Goal: Information Seeking & Learning: Learn about a topic

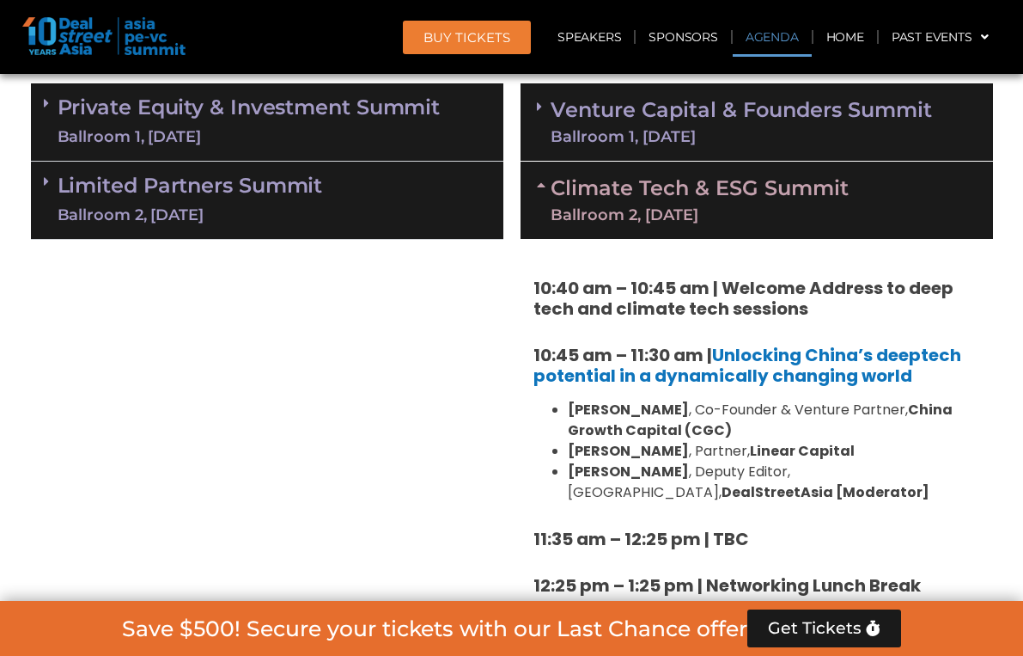
scroll to position [1042, 0]
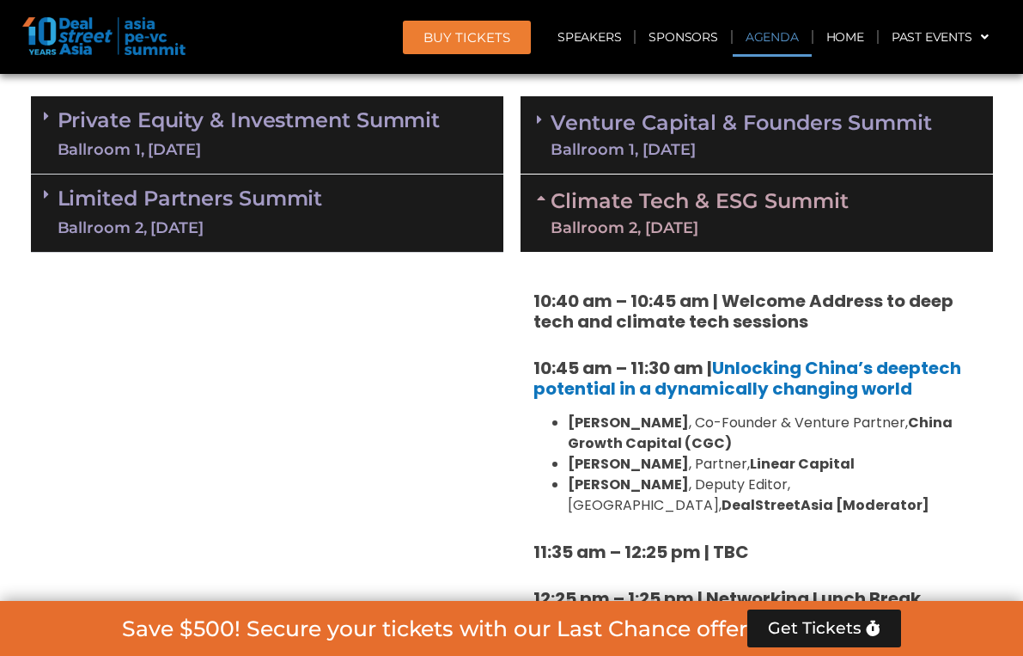
click at [630, 159] on div "Venture Capital & Founders​ Summit Ballroom 1, [DATE]" at bounding box center [757, 135] width 473 height 78
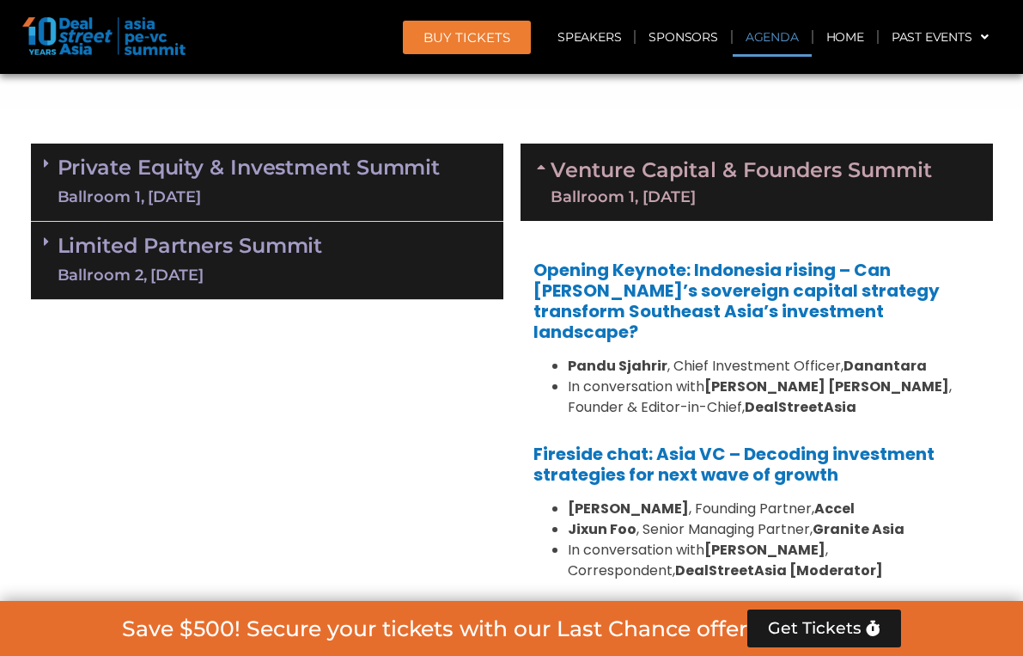
scroll to position [794, 0]
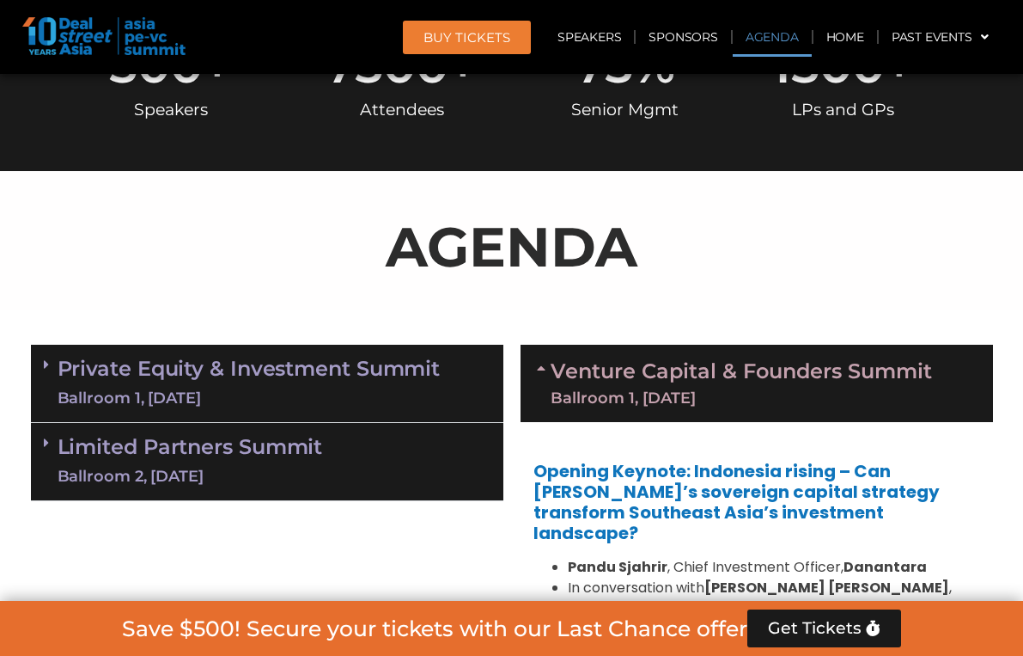
click at [407, 380] on link "Private Equity & Investment Summit Ballroom 1, [DATE]" at bounding box center [249, 383] width 383 height 52
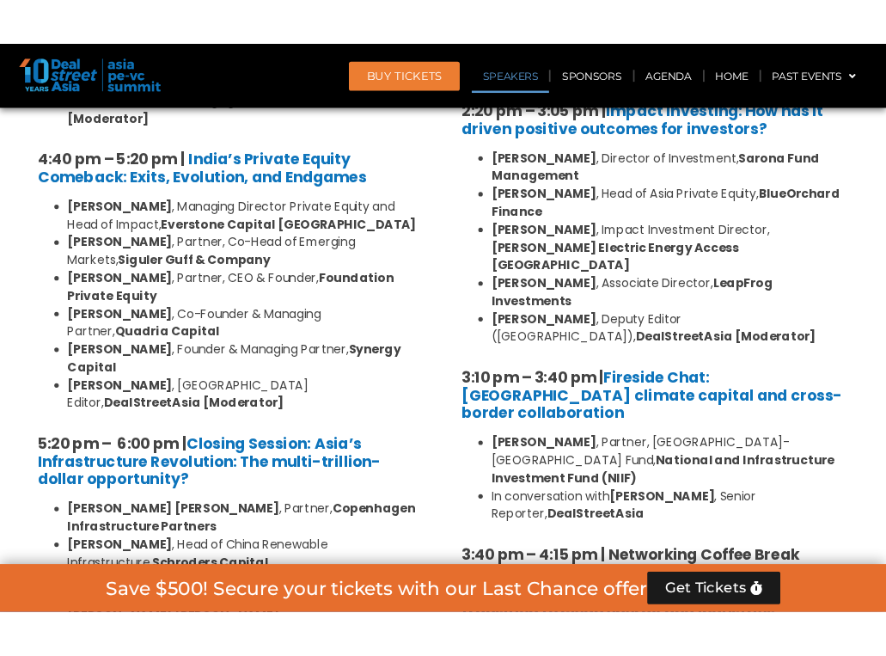
scroll to position [3230, 0]
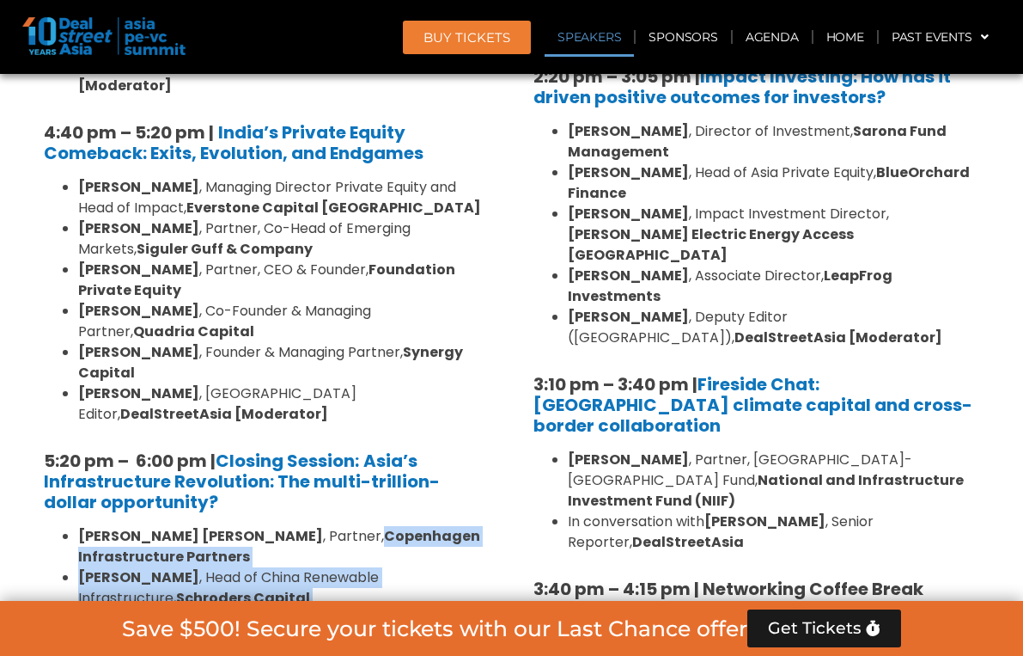
drag, startPoint x: 277, startPoint y: 262, endPoint x: 290, endPoint y: 380, distance: 118.4
click at [290, 526] on ul "[PERSON_NAME] [PERSON_NAME] , Partner, Copenhagen Infrastructure Partners [PERS…" at bounding box center [267, 608] width 447 height 165
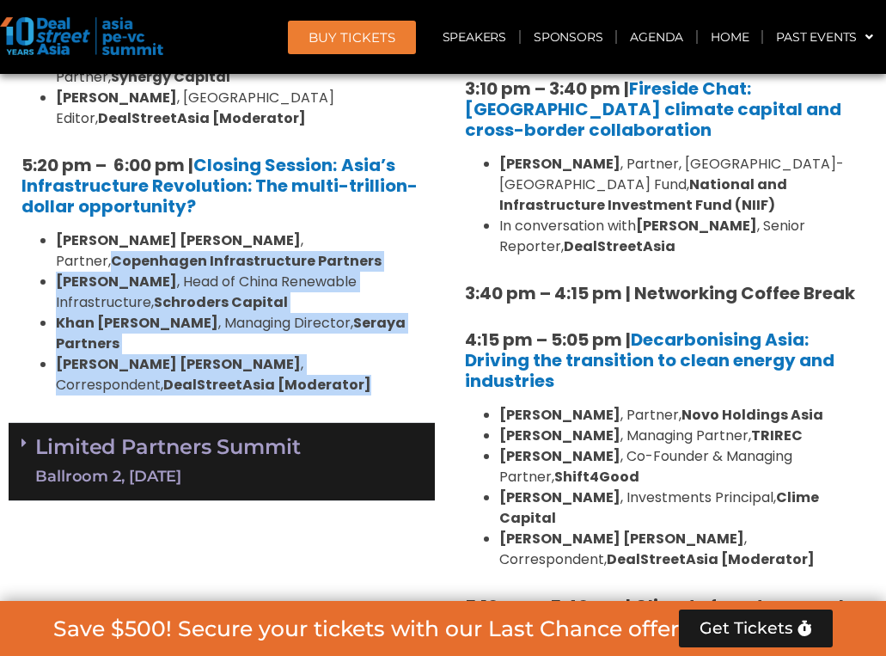
scroll to position [3721, 0]
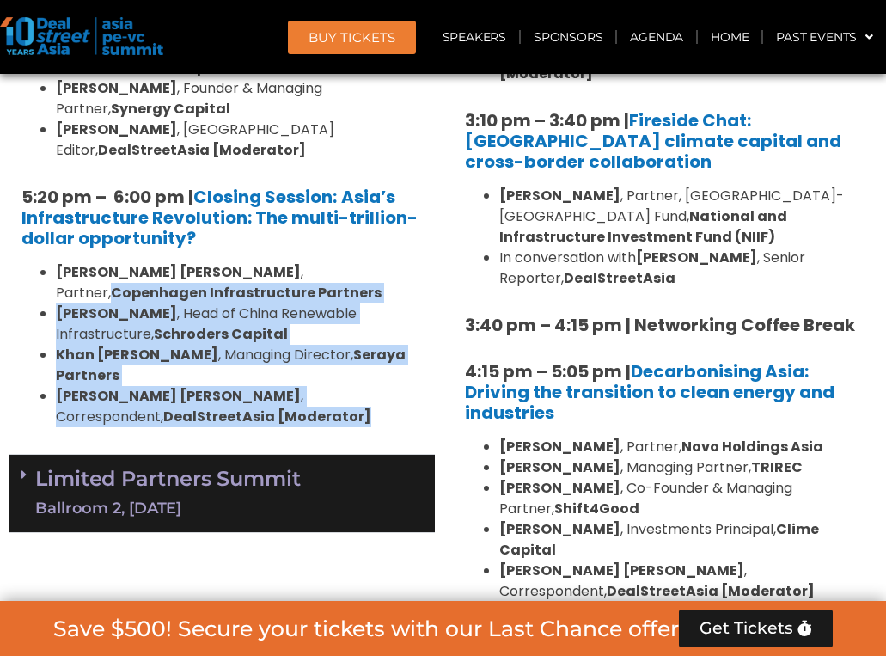
drag, startPoint x: 611, startPoint y: 217, endPoint x: 767, endPoint y: 273, distance: 166.3
click at [767, 436] on ul "[PERSON_NAME] , Partner, Novo Holdings Asia [PERSON_NAME] , Managing Partner, […" at bounding box center [665, 518] width 400 height 165
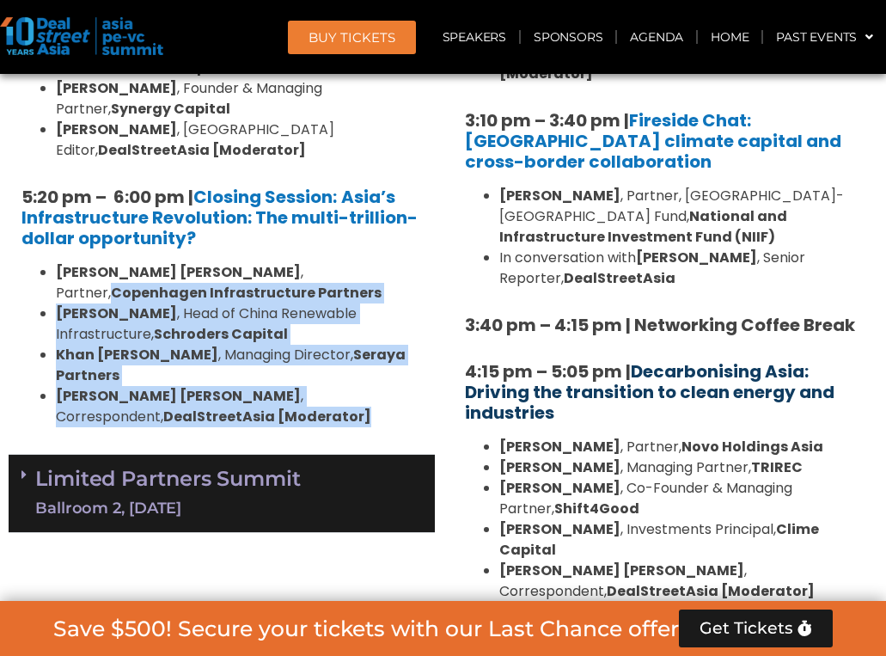
click at [601, 359] on link "Decarbonising Asia: Driving the transition to clean energy and industries" at bounding box center [649, 391] width 369 height 65
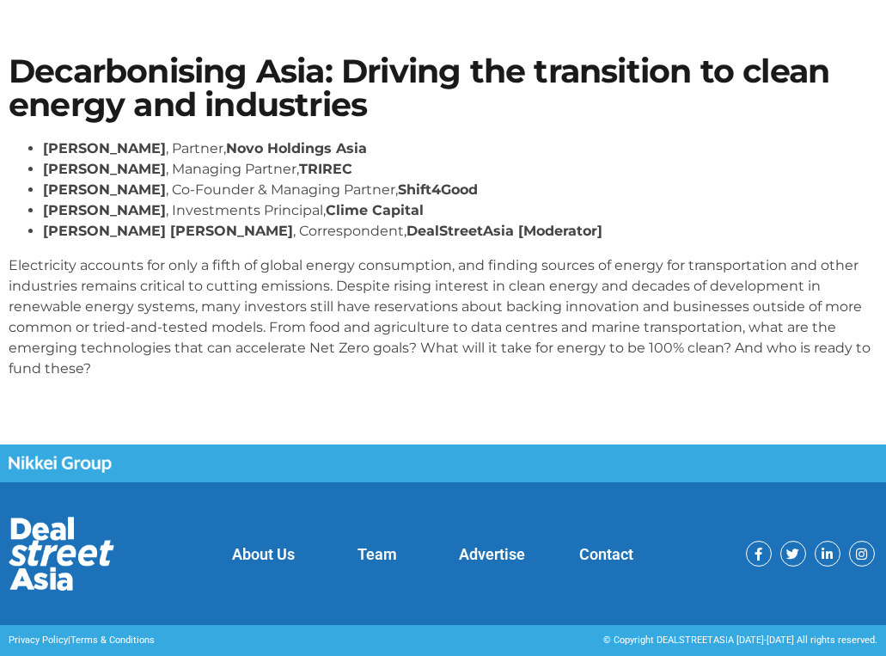
scroll to position [107, 0]
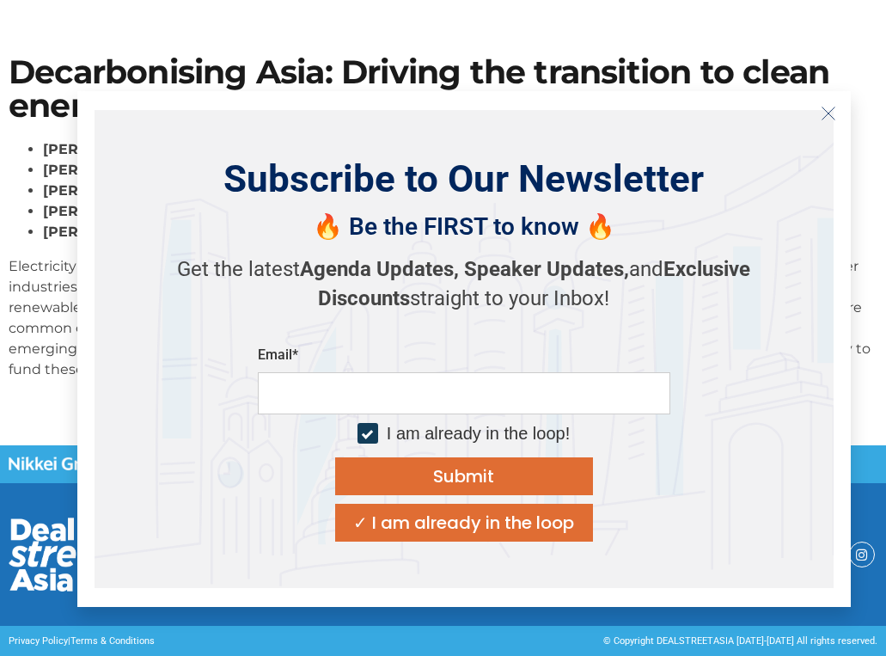
click at [832, 117] on line "Close" at bounding box center [827, 113] width 12 height 12
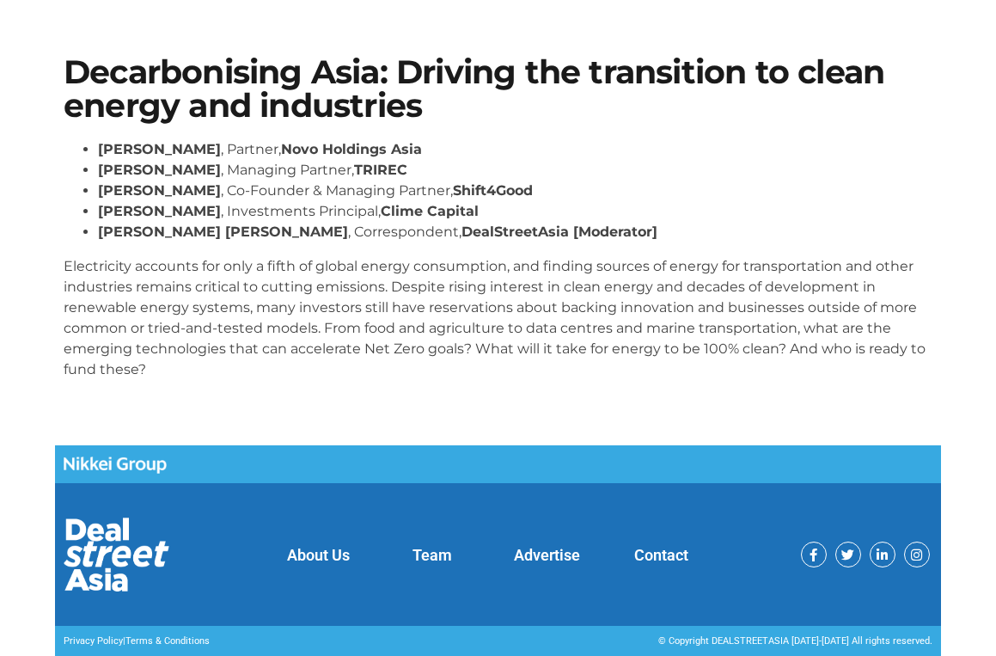
scroll to position [87, 0]
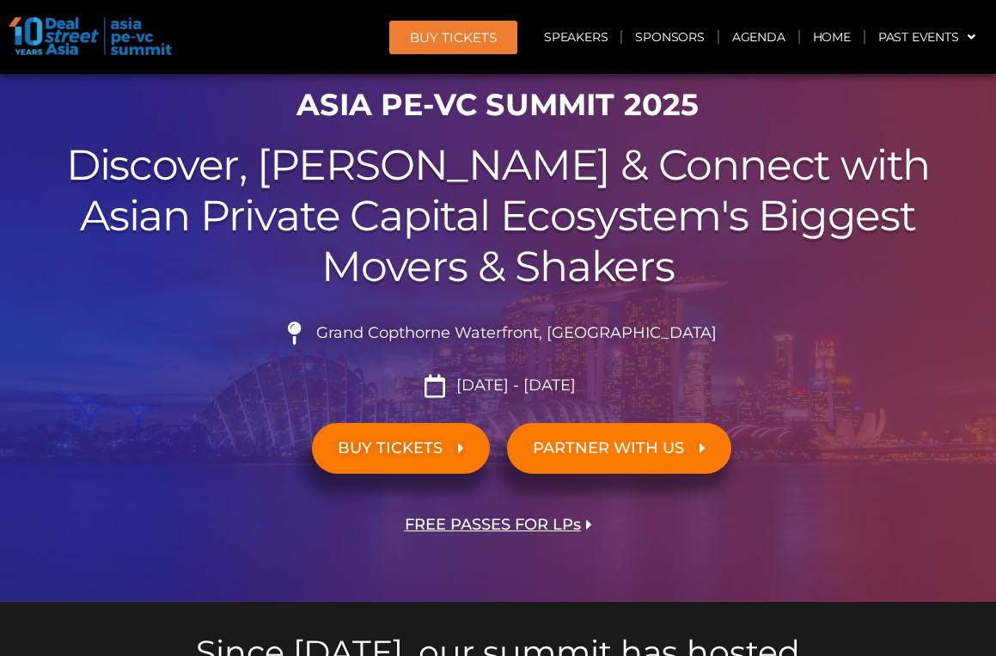
scroll to position [291, 0]
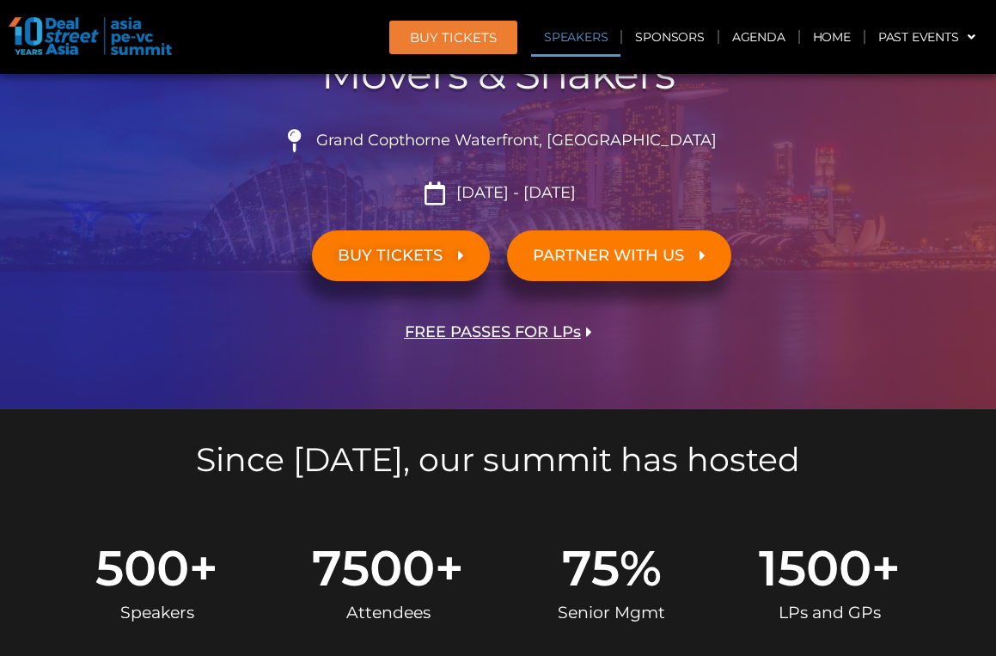
click at [582, 33] on link "Speakers" at bounding box center [575, 37] width 89 height 40
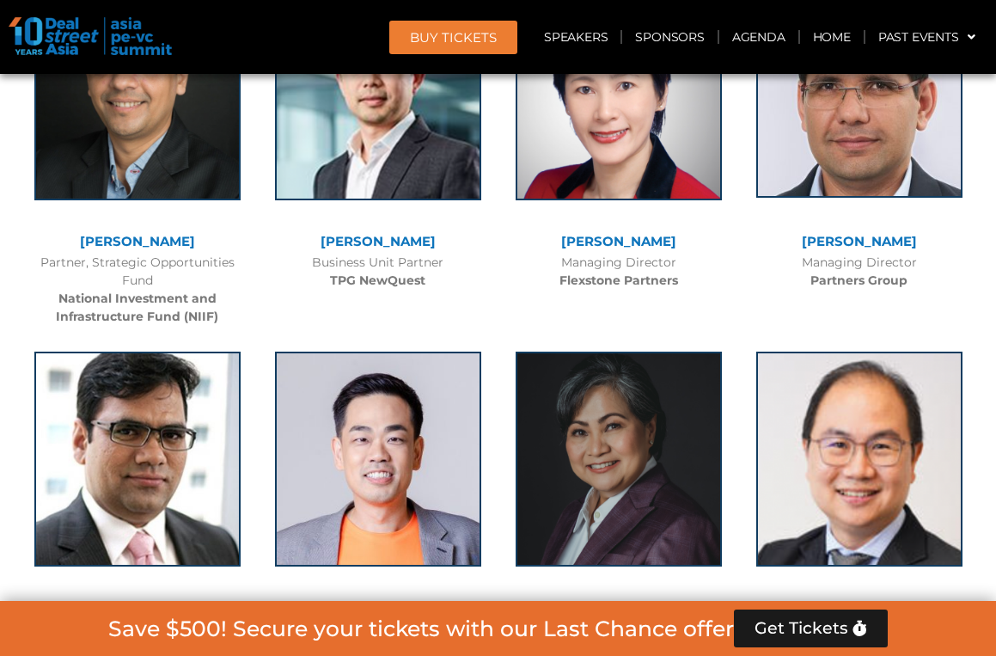
scroll to position [3396, 0]
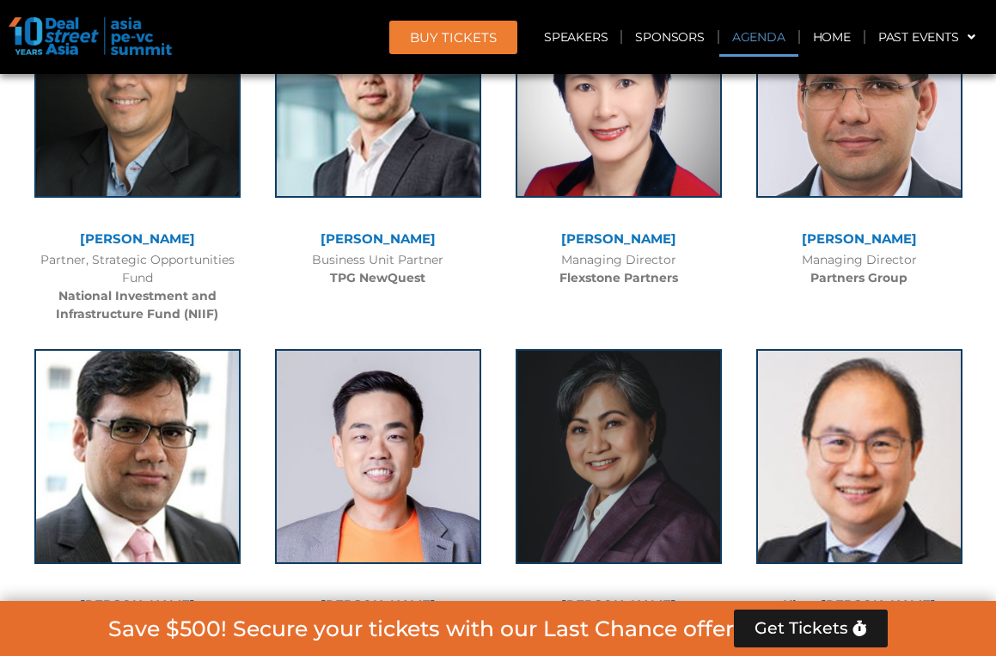
click at [776, 34] on link "Agenda" at bounding box center [758, 37] width 79 height 40
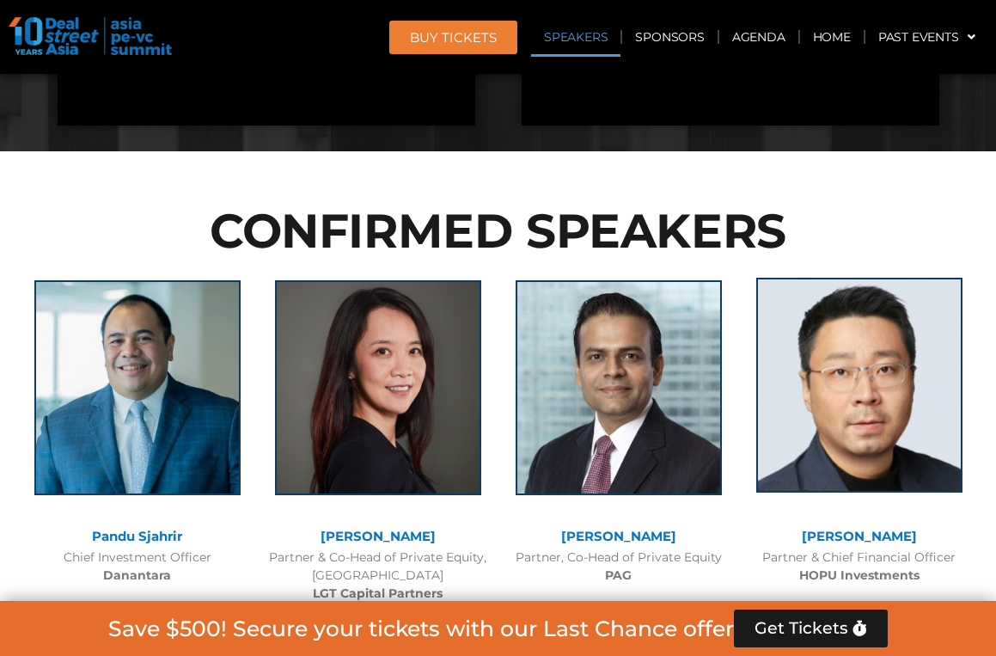
scroll to position [1026, 0]
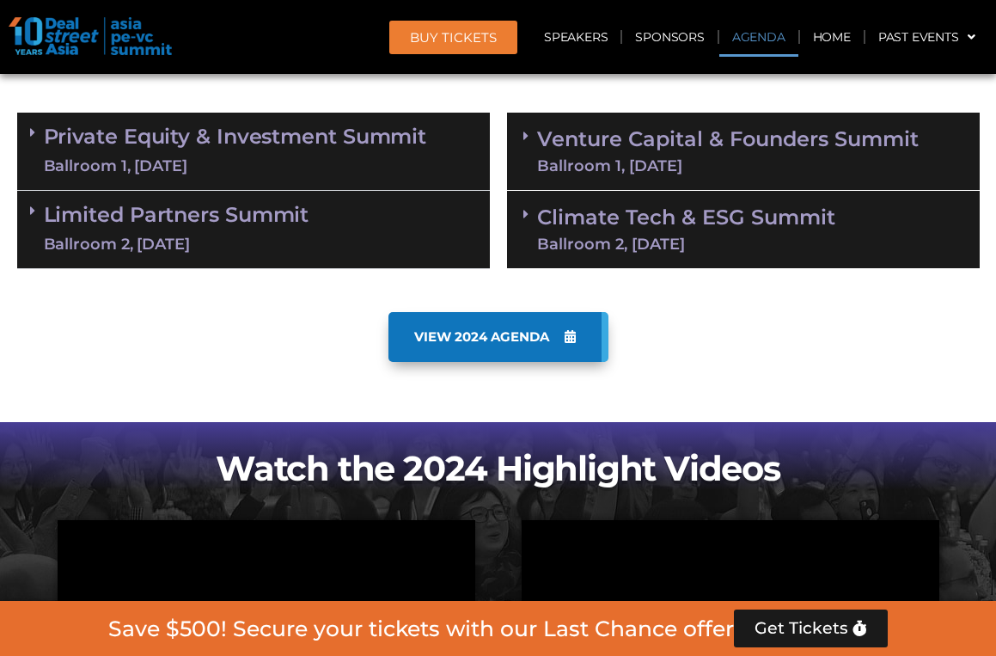
click at [735, 246] on div "Ballroom 2, [DATE]" at bounding box center [686, 243] width 298 height 15
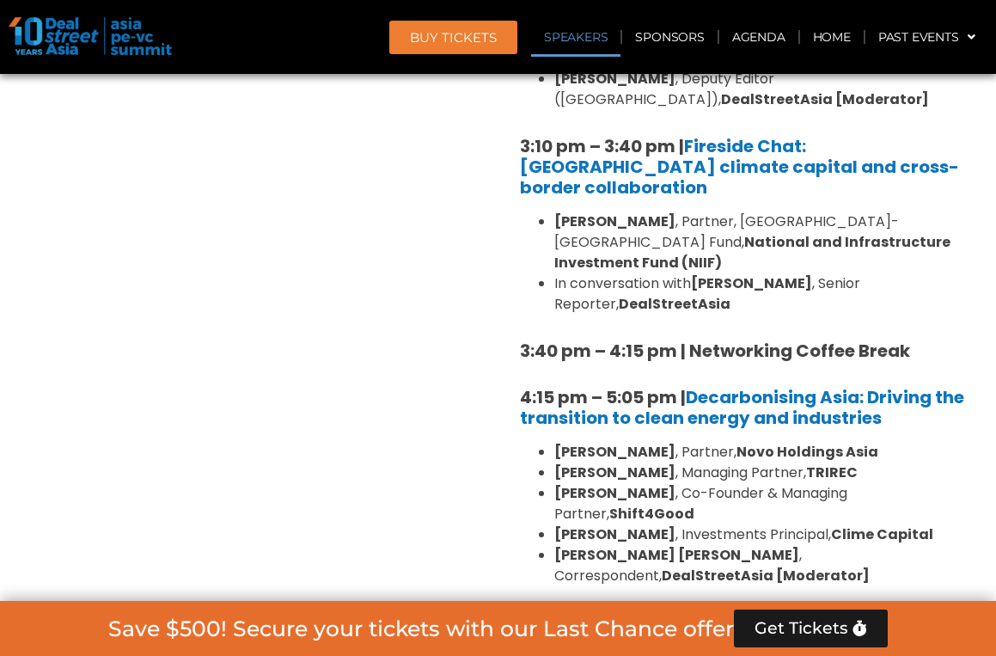
scroll to position [2132, 0]
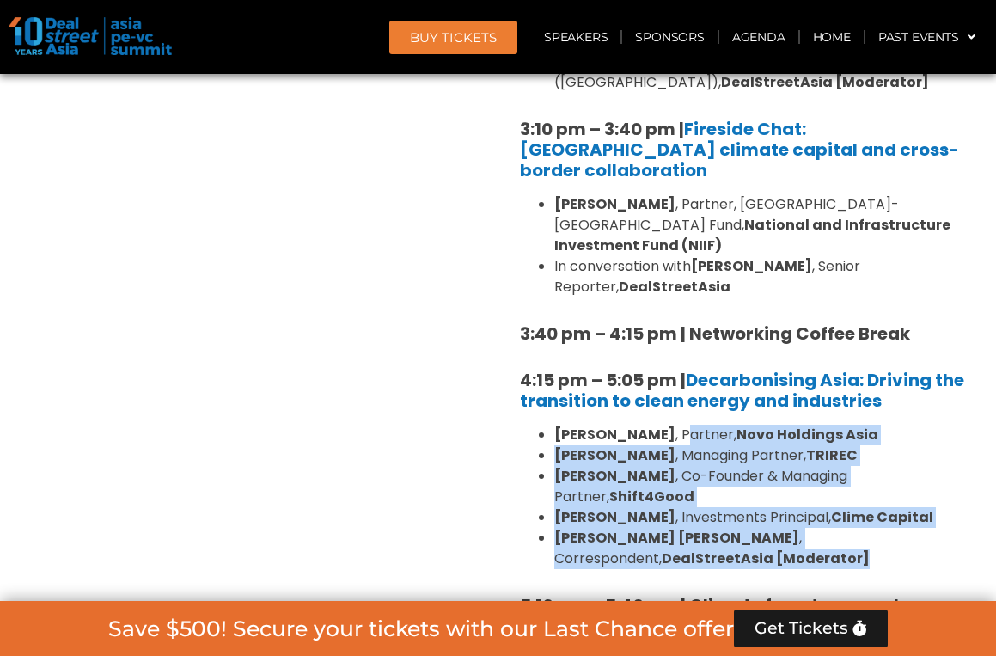
drag, startPoint x: 689, startPoint y: 306, endPoint x: 714, endPoint y: 423, distance: 119.5
click at [714, 424] on ul "[PERSON_NAME] , Partner, Novo Holdings Asia [PERSON_NAME] , Managing Partner, […" at bounding box center [743, 496] width 447 height 144
click at [714, 528] on li "Katrina Bianca Cuaresma , Correspondent, DealStreetAsia [Moderator]" at bounding box center [760, 548] width 412 height 41
drag, startPoint x: 714, startPoint y: 423, endPoint x: 546, endPoint y: 300, distance: 207.8
click at [546, 424] on ul "[PERSON_NAME] , Partner, Novo Holdings Asia [PERSON_NAME] , Managing Partner, […" at bounding box center [743, 496] width 447 height 144
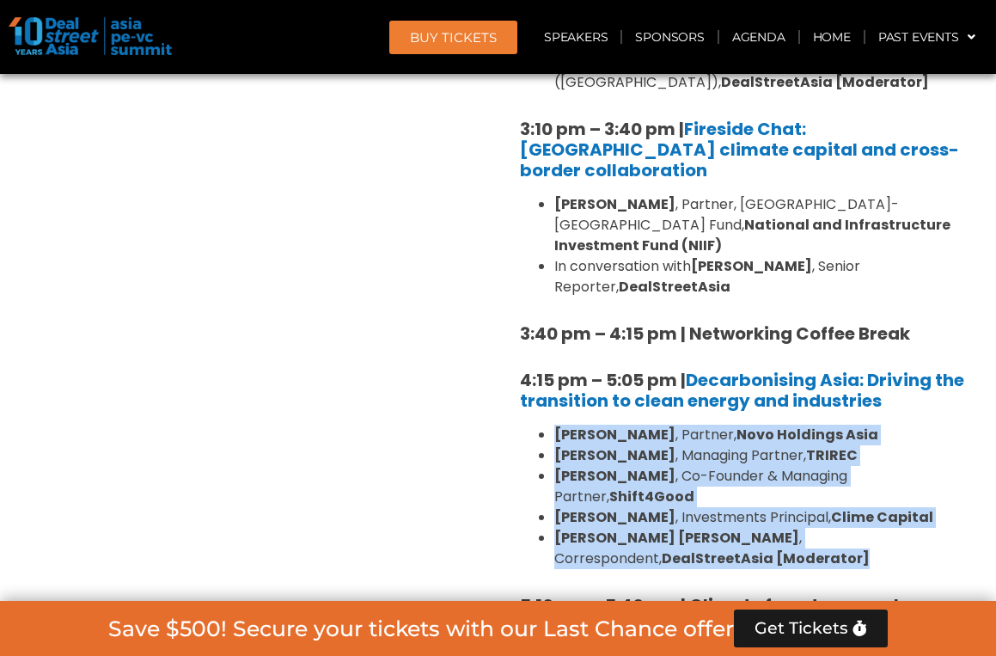
click at [765, 528] on li "Katrina Bianca Cuaresma , Correspondent, DealStreetAsia [Moderator]" at bounding box center [760, 548] width 412 height 41
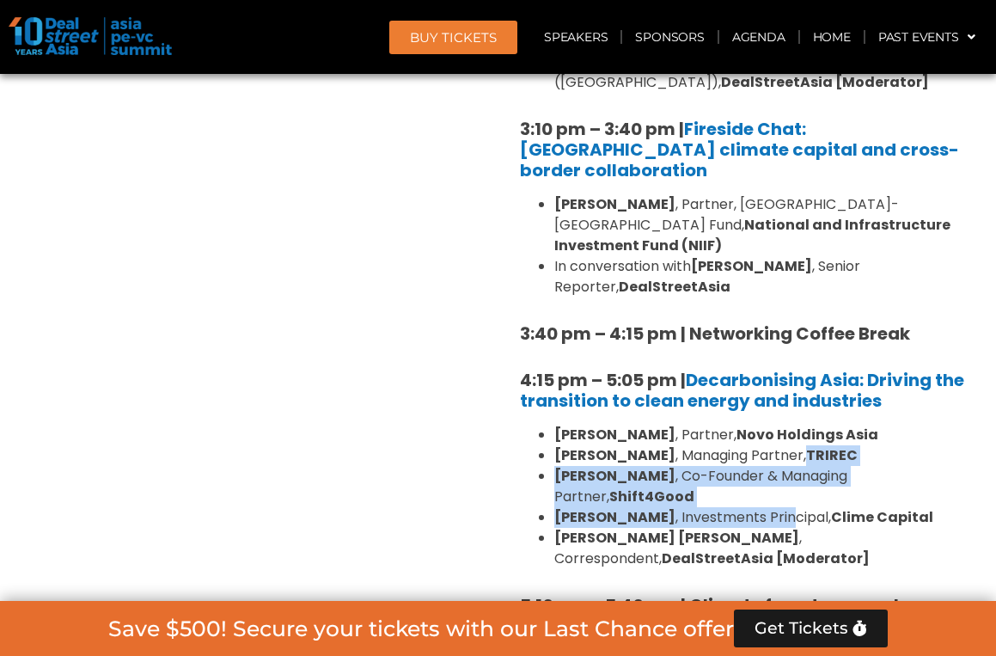
drag, startPoint x: 779, startPoint y: 397, endPoint x: 769, endPoint y: 336, distance: 61.9
click at [769, 424] on ul "[PERSON_NAME] , Partner, Novo Holdings Asia [PERSON_NAME] , Managing Partner, […" at bounding box center [743, 496] width 447 height 144
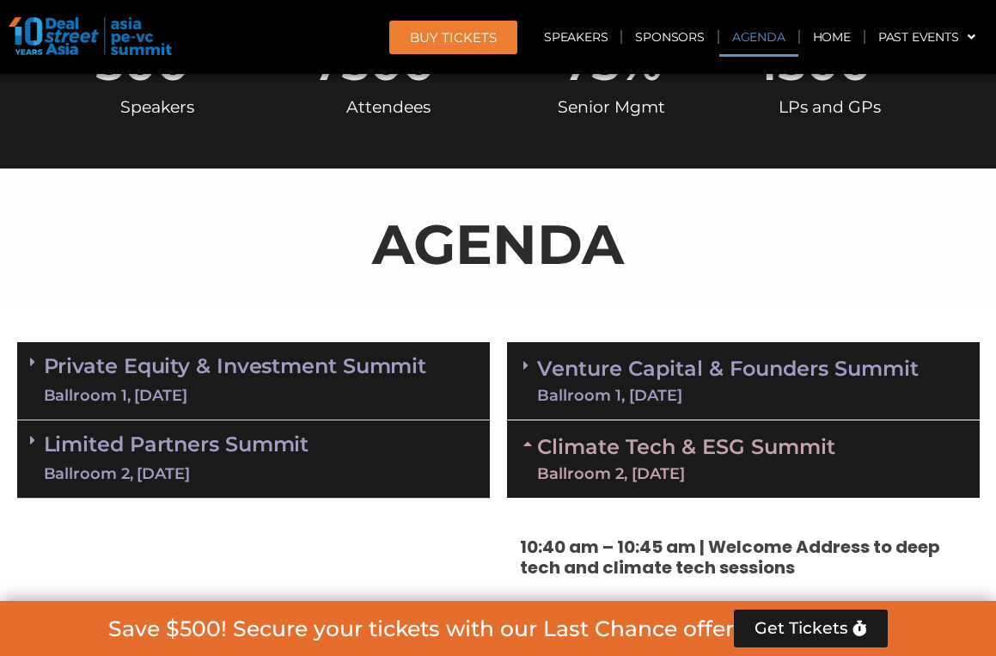
scroll to position [949, 0]
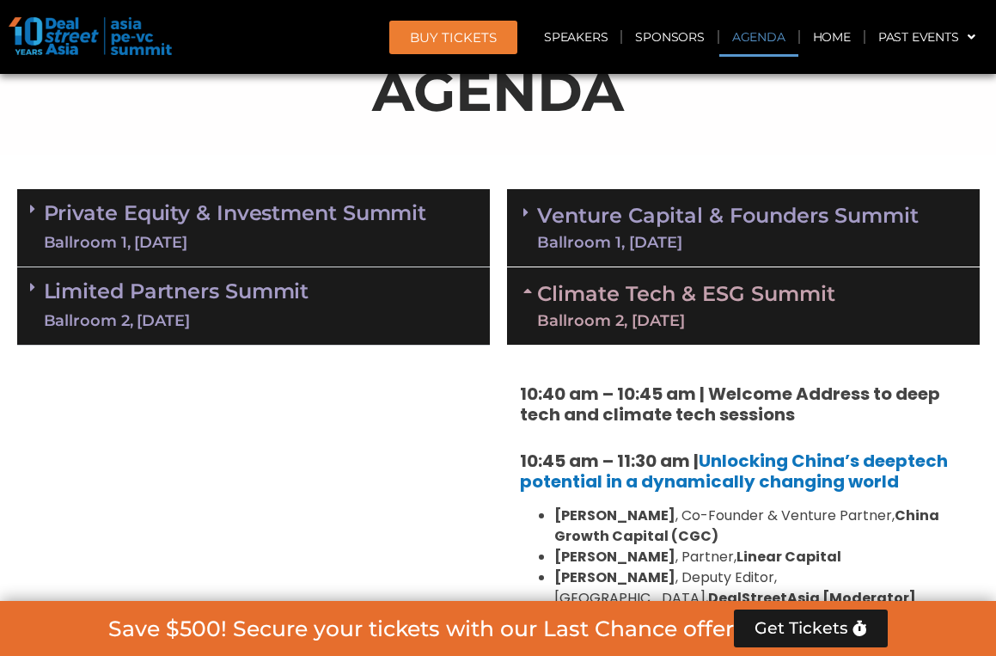
click at [184, 320] on div "Ballroom 2, [DATE]" at bounding box center [176, 320] width 265 height 21
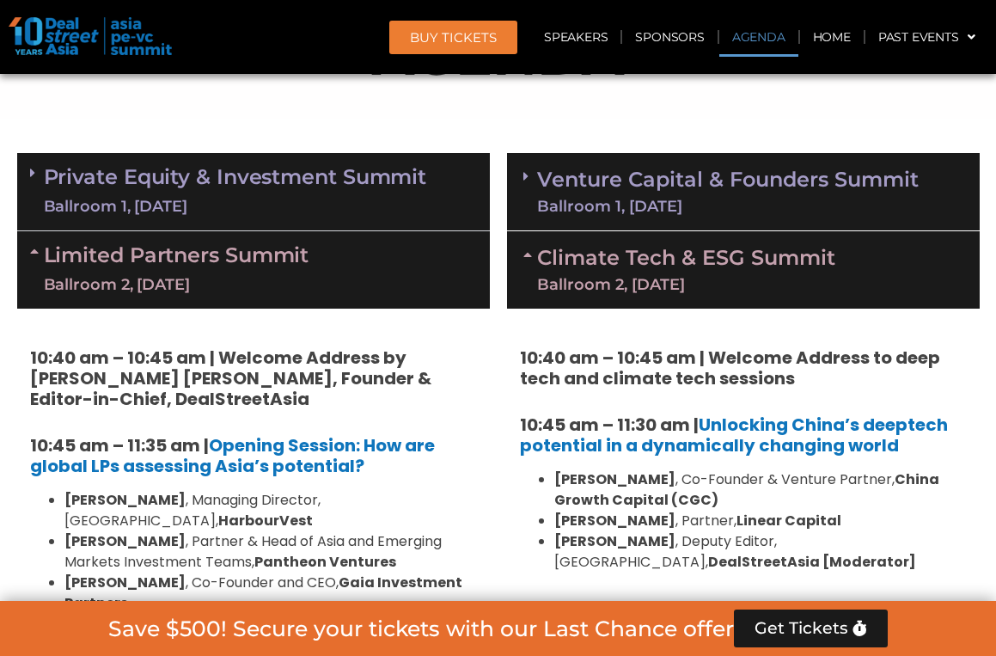
scroll to position [785, 0]
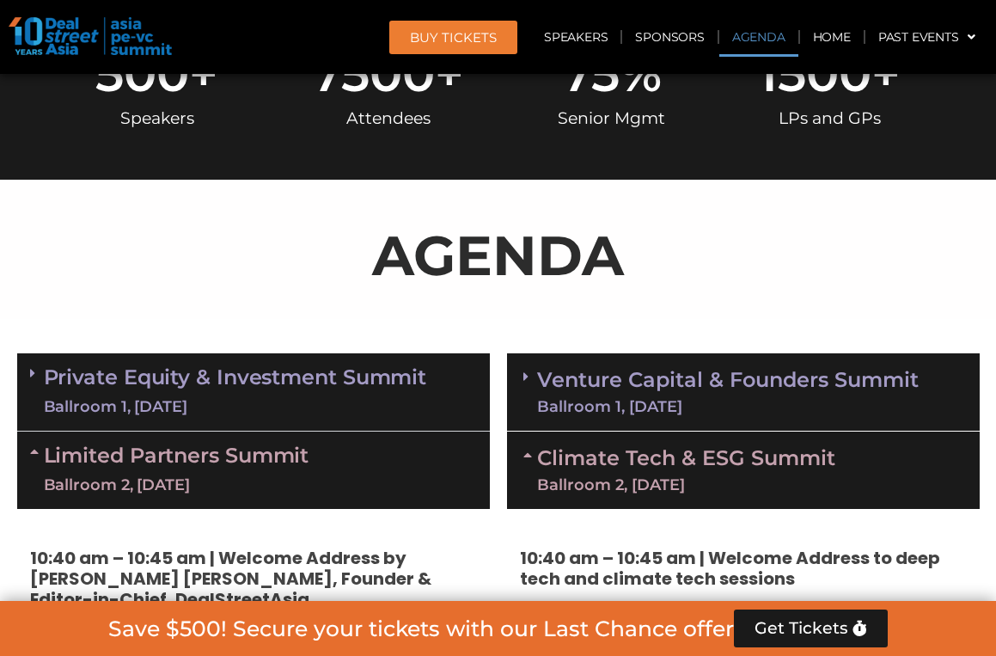
click at [186, 389] on link "Private Equity & Investment Summit Ballroom 1, [DATE]" at bounding box center [235, 392] width 383 height 52
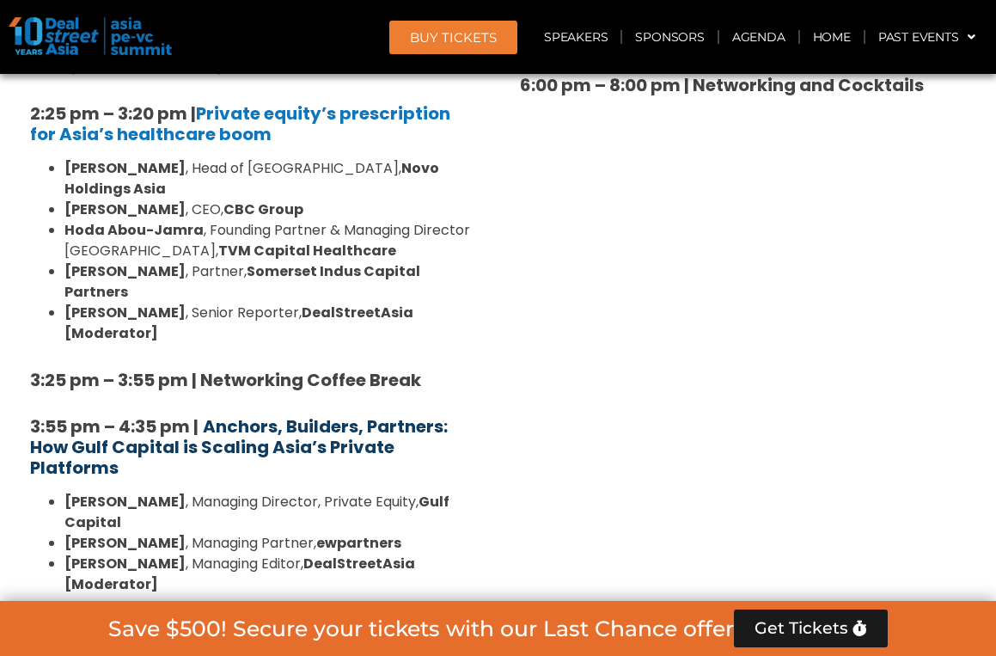
scroll to position [3080, 0]
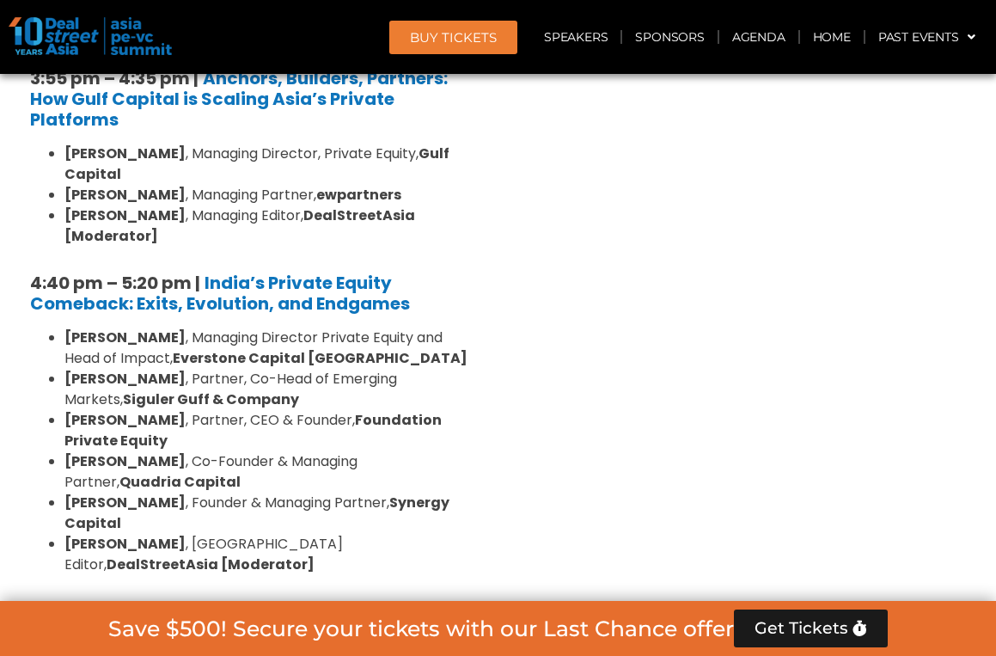
drag, startPoint x: 78, startPoint y: 418, endPoint x: 259, endPoint y: 500, distance: 198.4
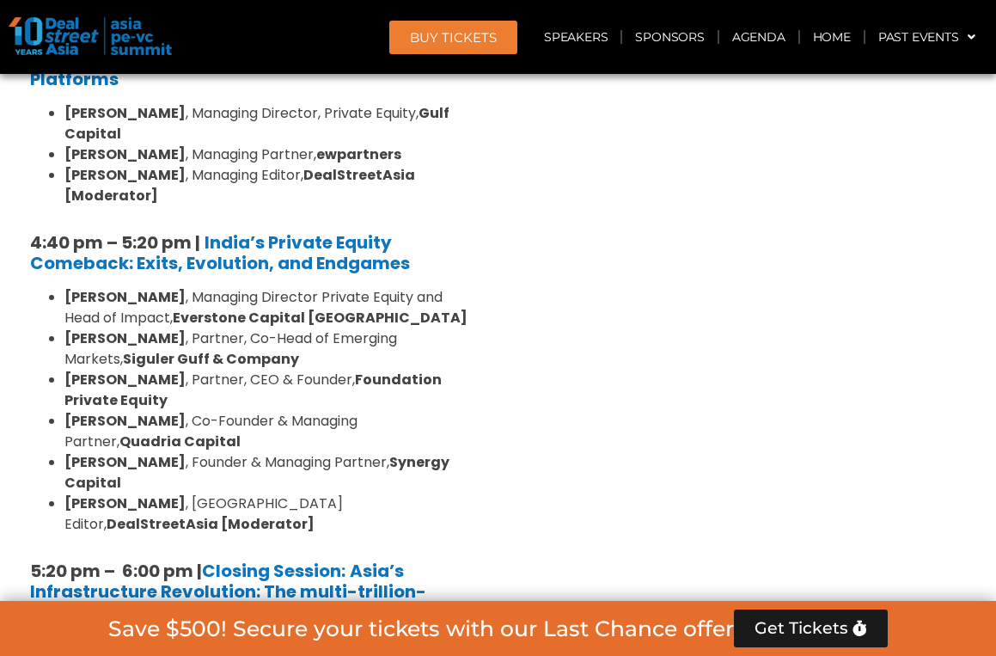
scroll to position [3120, 0]
click at [286, 636] on strong "Copenhagen Infrastructure Partners" at bounding box center [265, 656] width 402 height 40
drag, startPoint x: 217, startPoint y: 462, endPoint x: 223, endPoint y: 330, distance: 132.5
click at [277, 636] on li "Niels Christian Holst , Partner, Copenhagen Infrastructure Partners" at bounding box center [270, 656] width 412 height 41
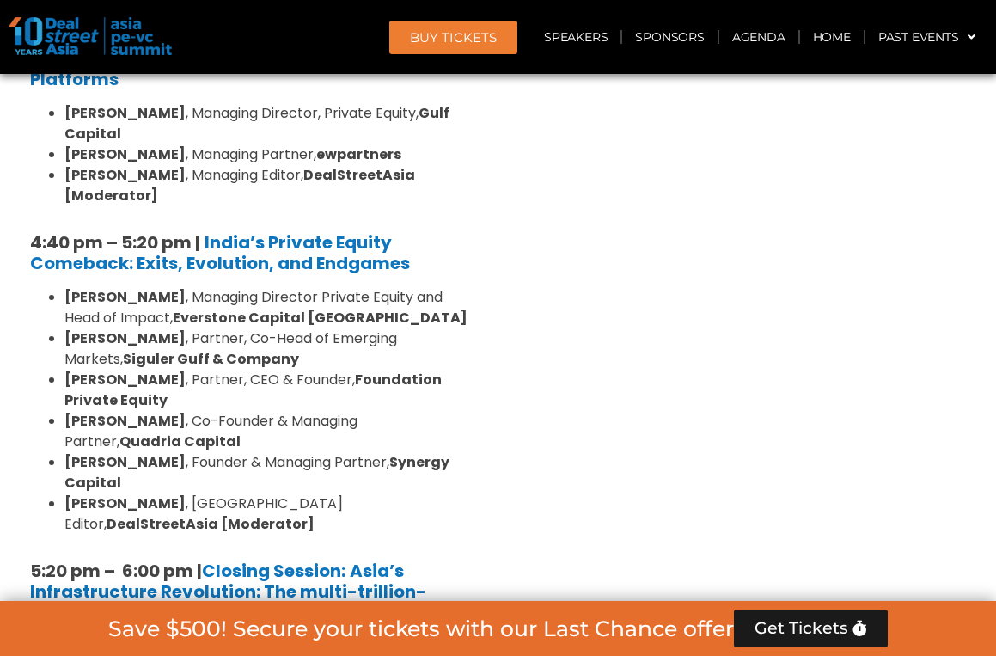
drag, startPoint x: 274, startPoint y: 465, endPoint x: 256, endPoint y: 373, distance: 93.7
